Goal: Check status: Check status

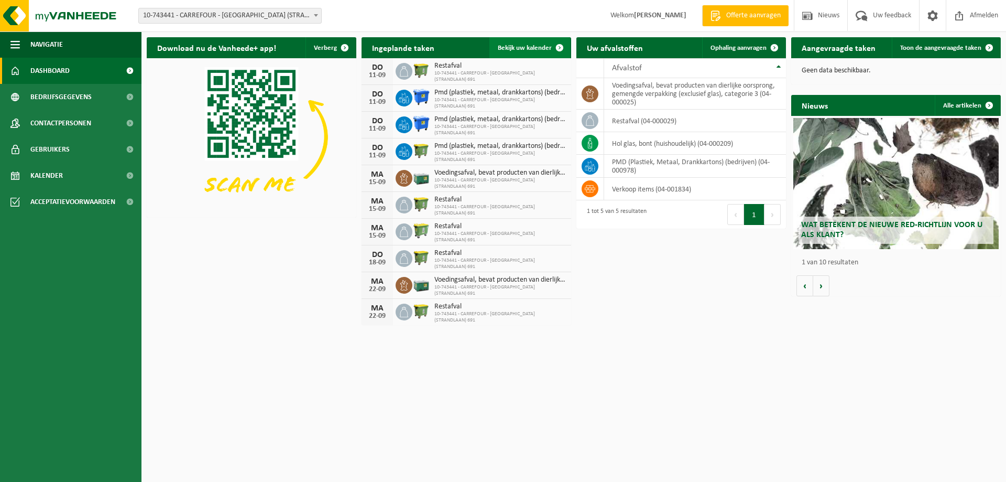
click at [564, 47] on span at bounding box center [559, 47] width 21 height 21
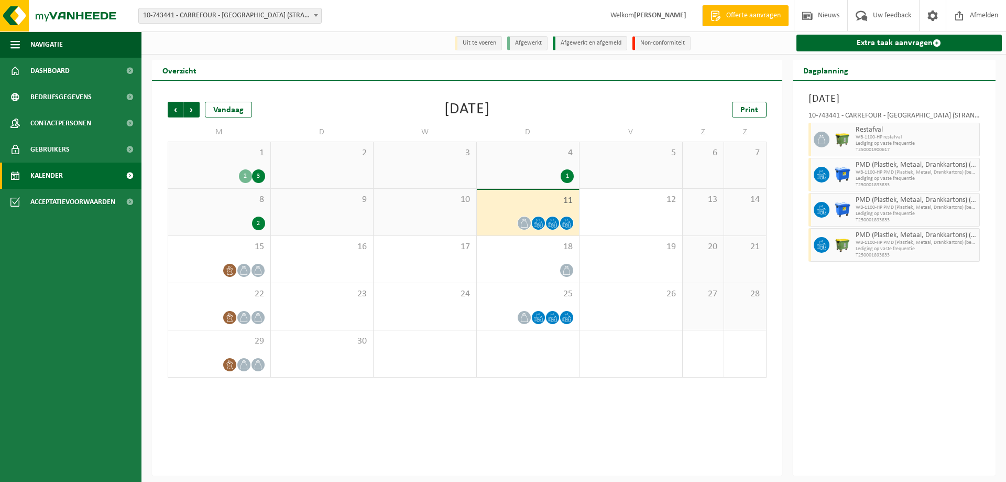
click at [230, 219] on div "2" at bounding box center [220, 223] width 92 height 14
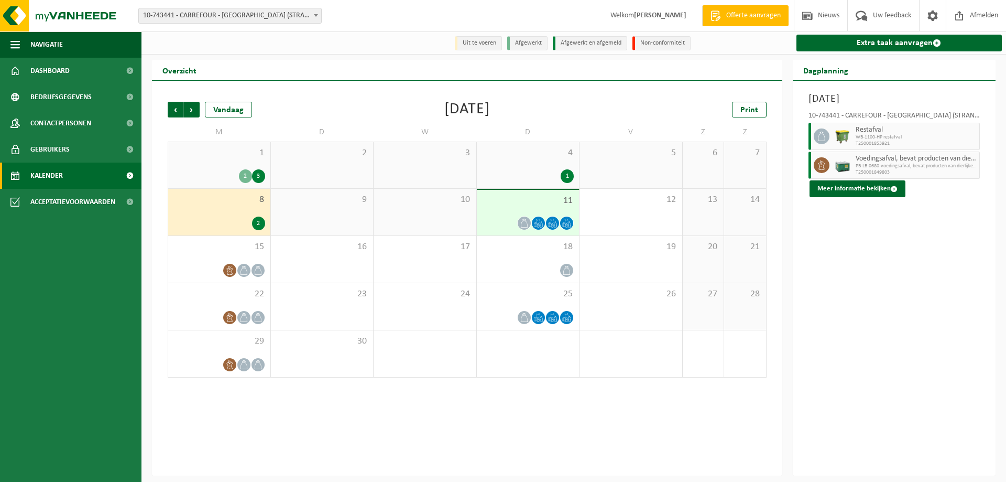
click at [227, 175] on div "2 3" at bounding box center [220, 176] width 92 height 14
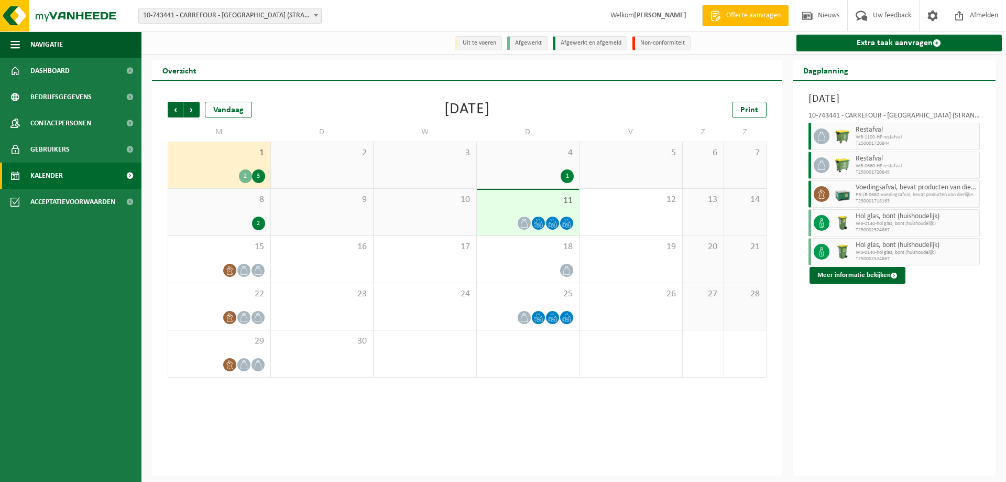
click at [231, 214] on div "8 2" at bounding box center [219, 212] width 102 height 47
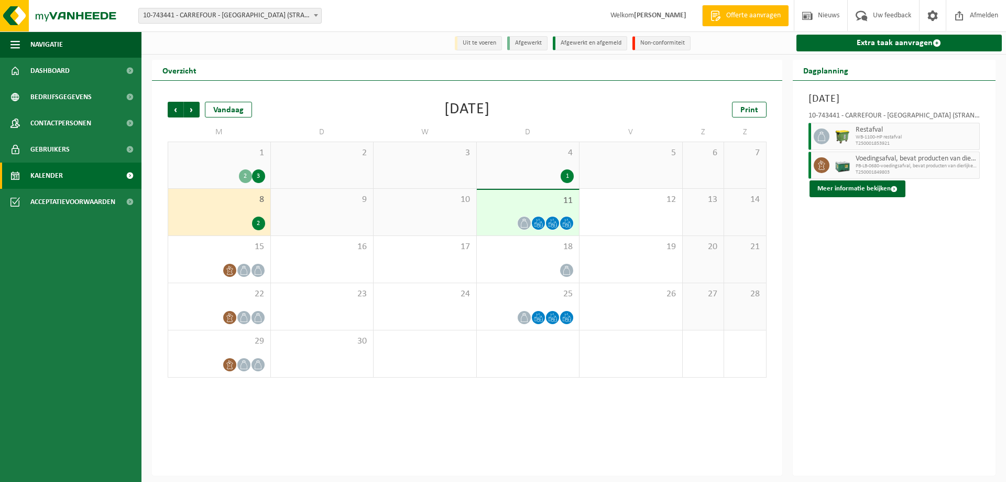
click at [543, 158] on span "4" at bounding box center [528, 153] width 92 height 12
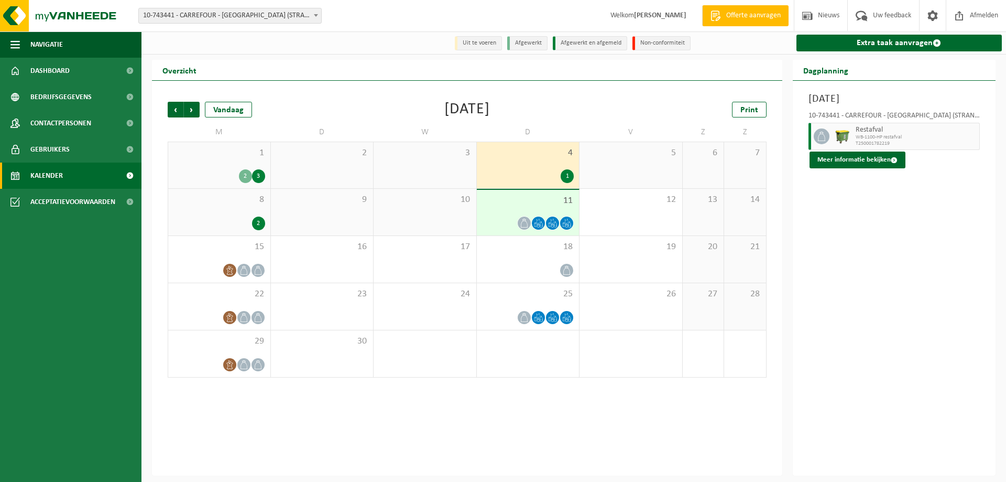
click at [540, 222] on icon at bounding box center [538, 223] width 9 height 9
